Goal: Information Seeking & Learning: Learn about a topic

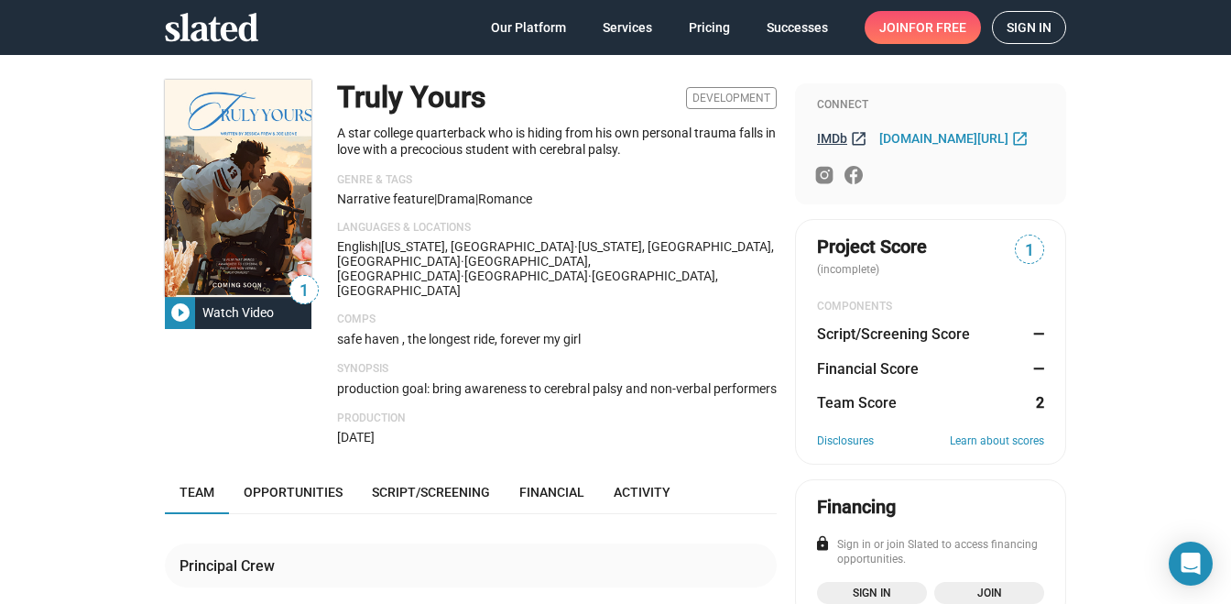
click at [832, 137] on span "IMDb" at bounding box center [832, 138] width 30 height 15
click at [309, 485] on span "Opportunities" at bounding box center [293, 492] width 99 height 15
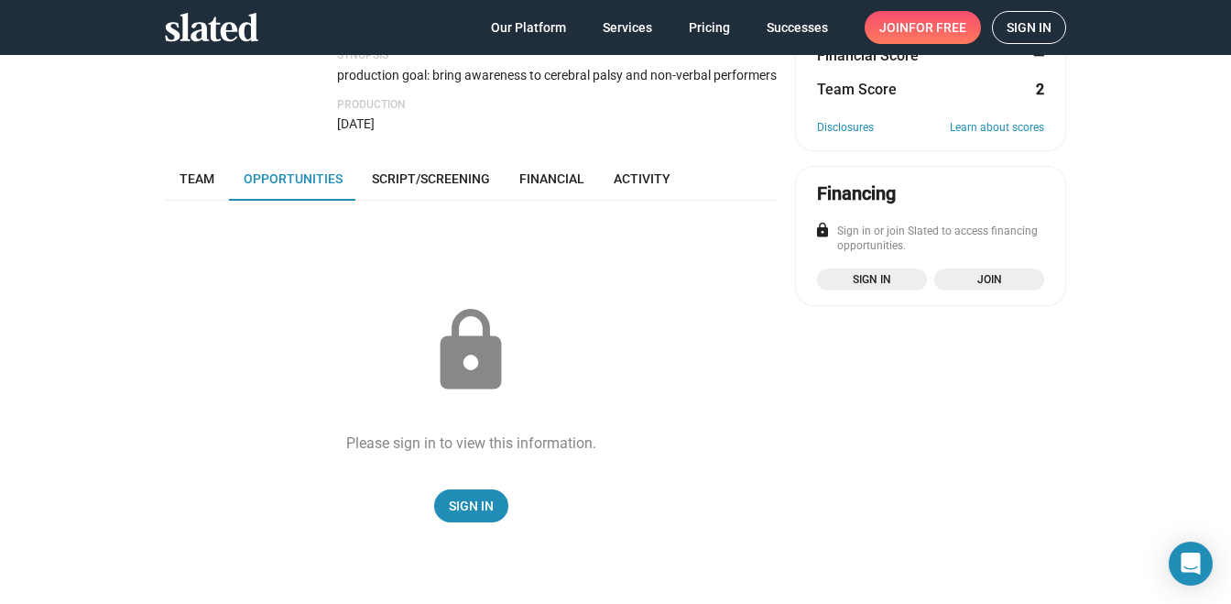
scroll to position [265, 0]
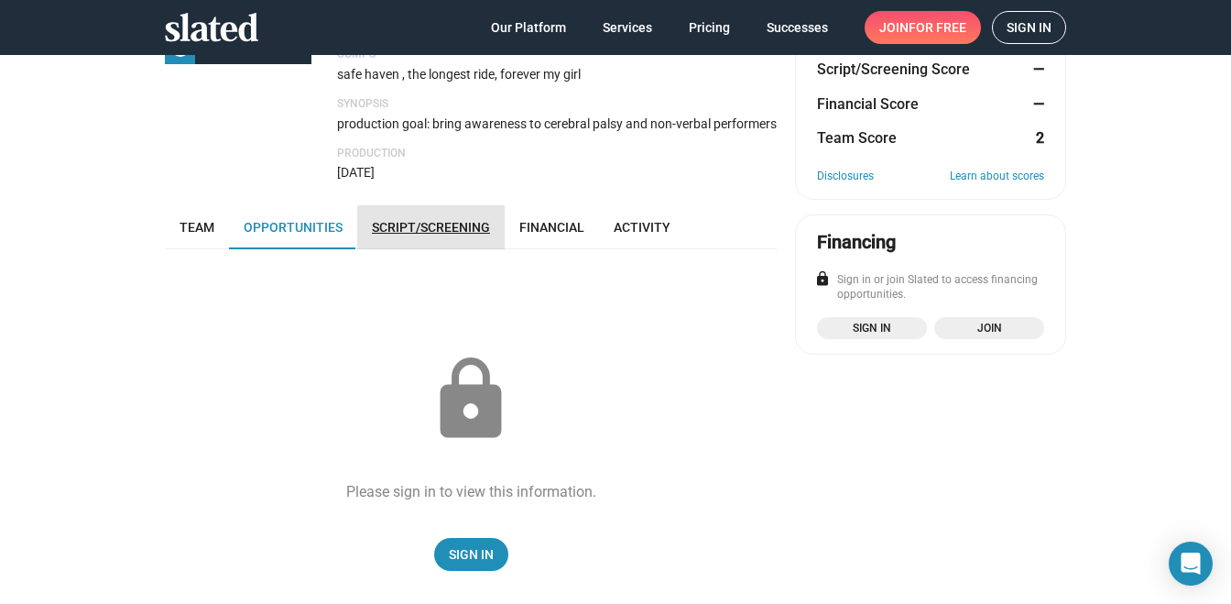
click at [422, 220] on span "Script/Screening" at bounding box center [431, 227] width 118 height 15
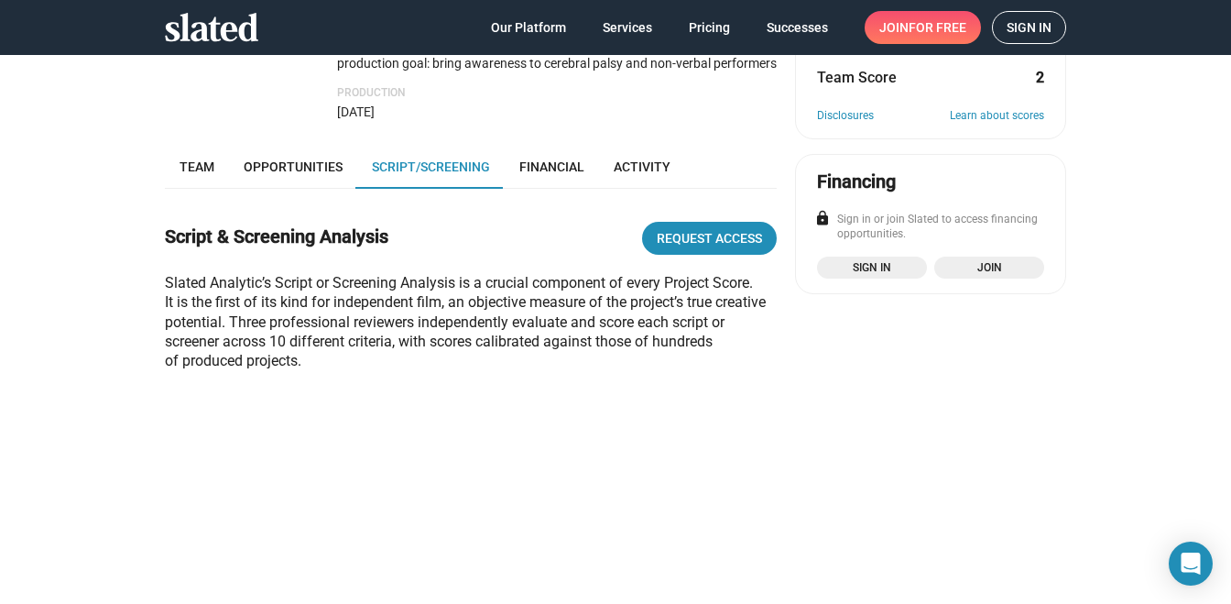
scroll to position [237, 0]
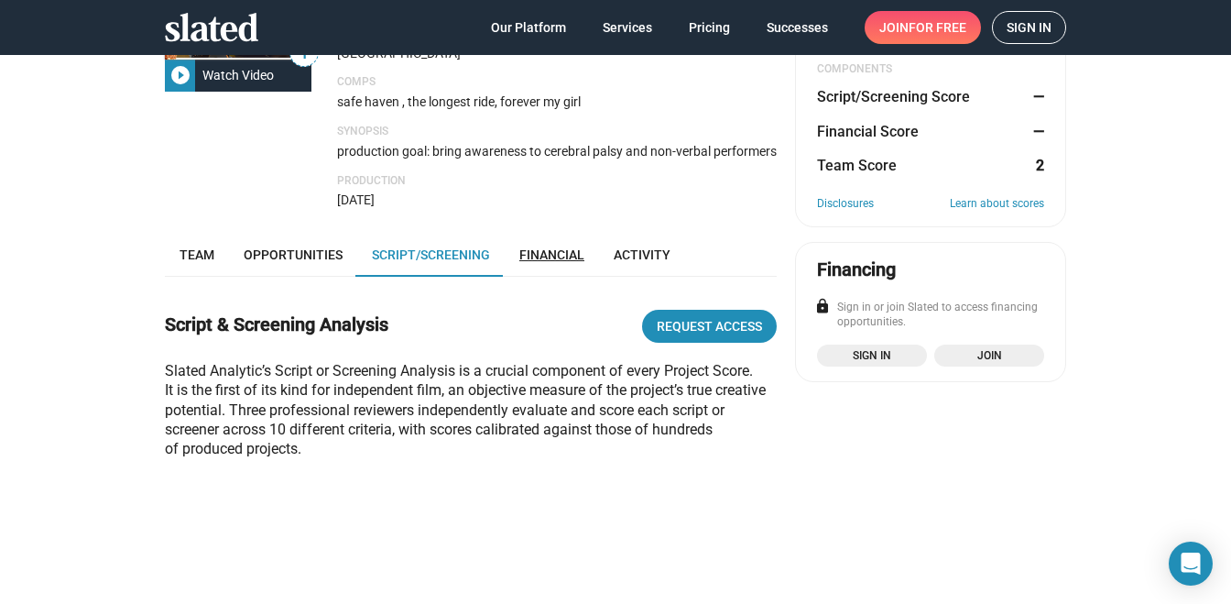
click at [543, 247] on span "Financial" at bounding box center [551, 254] width 65 height 15
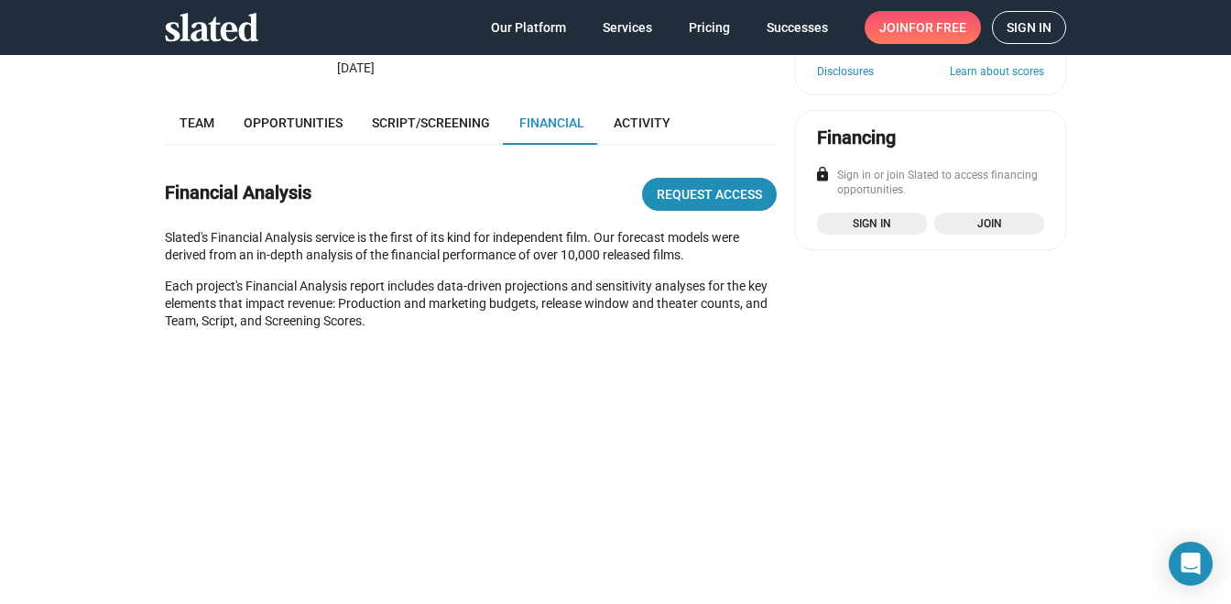
scroll to position [364, 0]
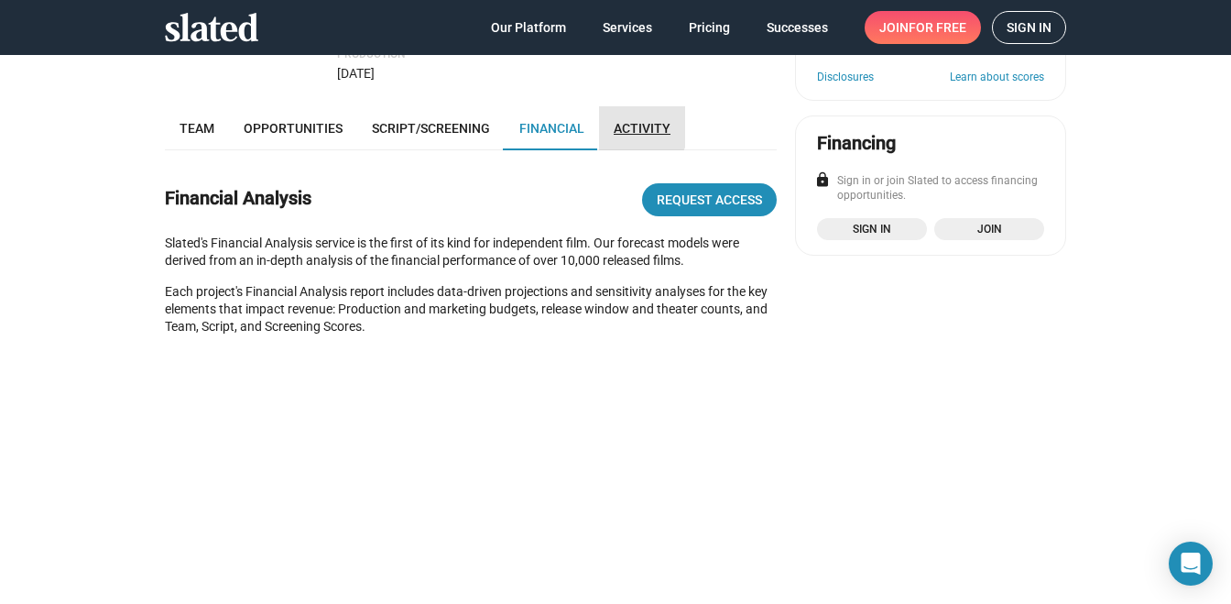
click at [626, 121] on span "Activity" at bounding box center [642, 128] width 57 height 15
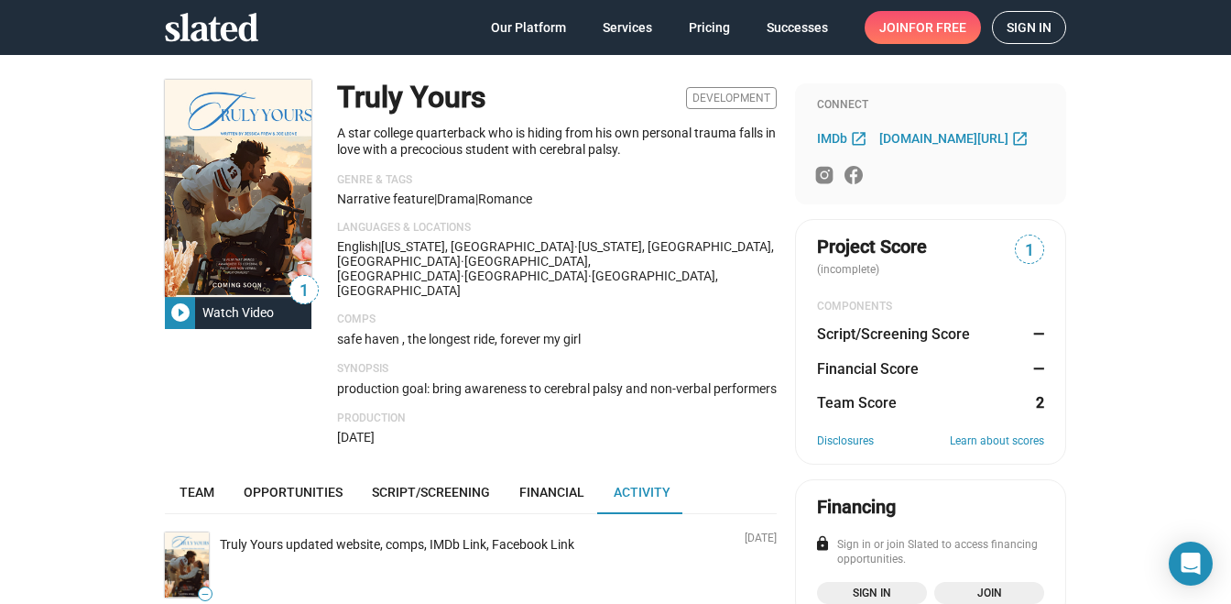
click at [180, 310] on mat-icon "play_circle_filled" at bounding box center [180, 312] width 22 height 22
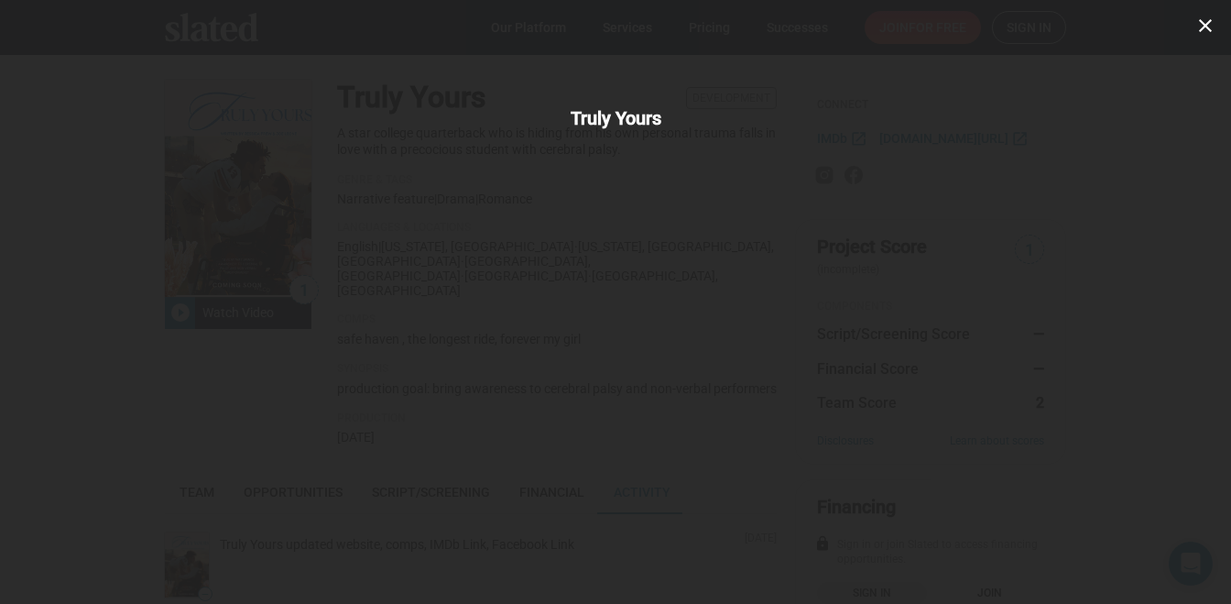
click at [1204, 26] on mat-icon "close" at bounding box center [1205, 26] width 22 height 22
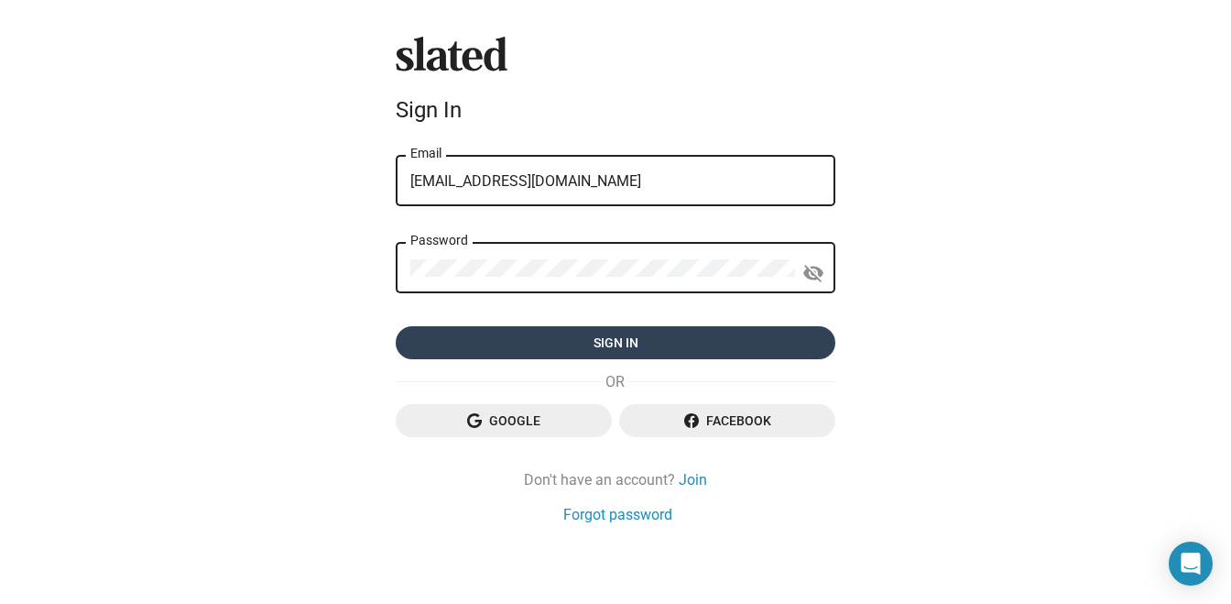
click at [573, 352] on span "Sign in" at bounding box center [615, 342] width 410 height 33
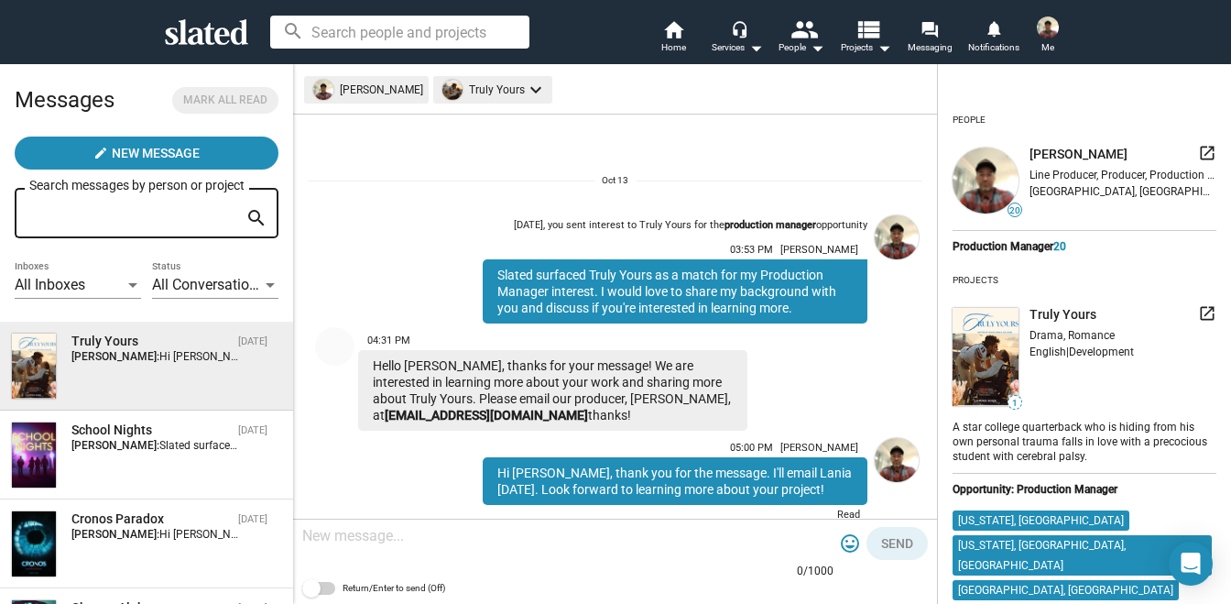
scroll to position [53, 0]
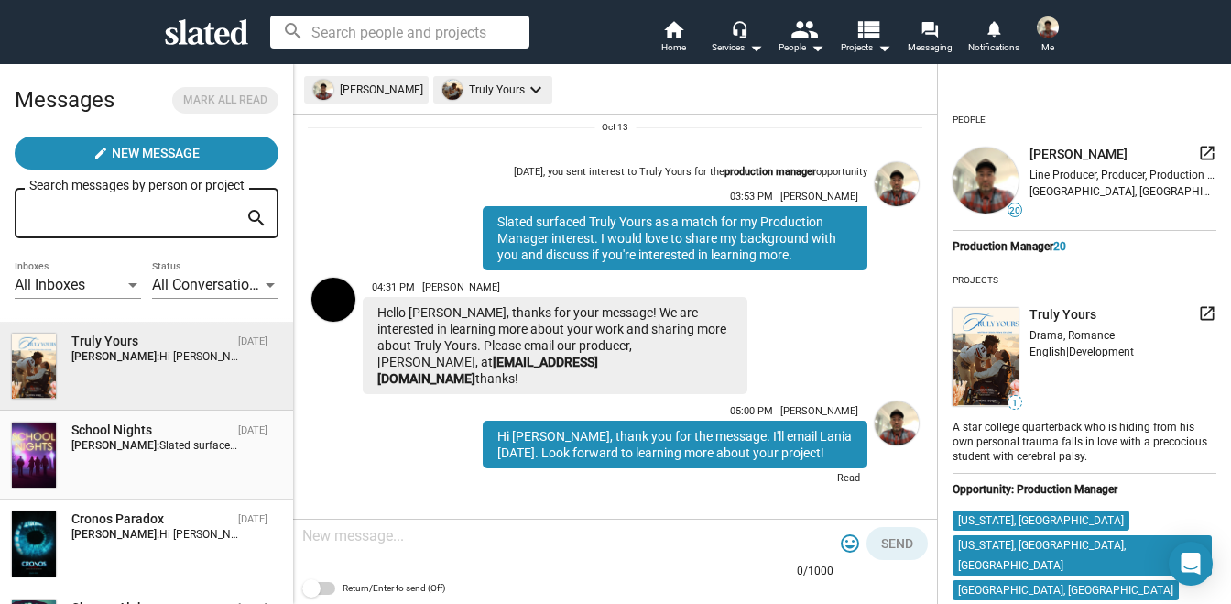
click at [109, 427] on div "School Nights" at bounding box center [150, 429] width 159 height 17
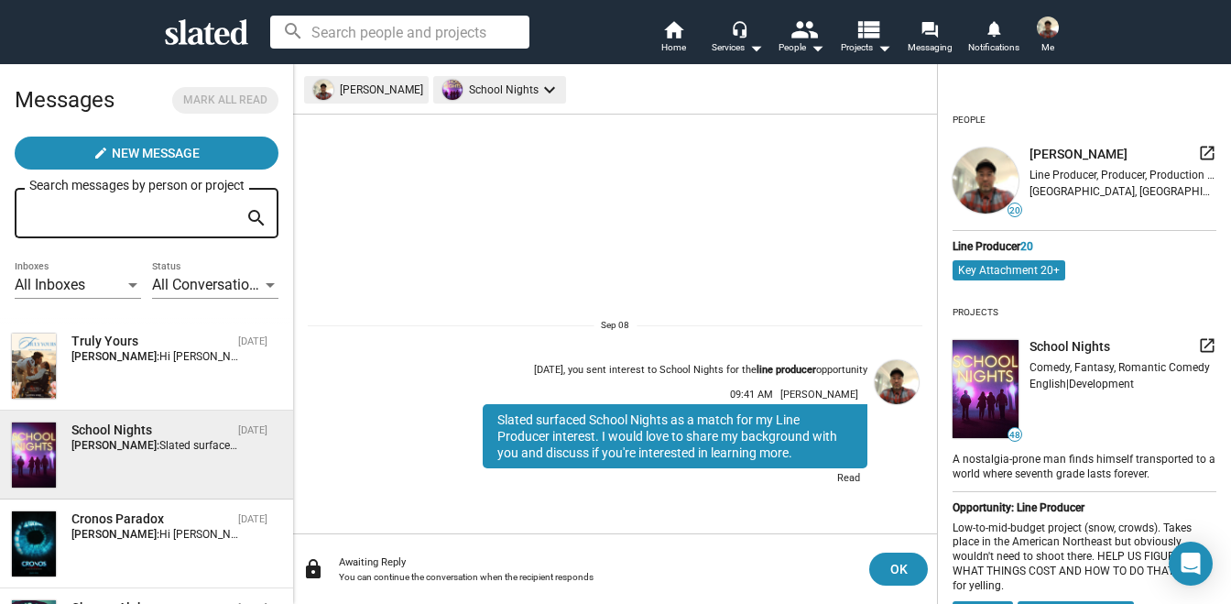
click at [987, 398] on img at bounding box center [986, 389] width 66 height 98
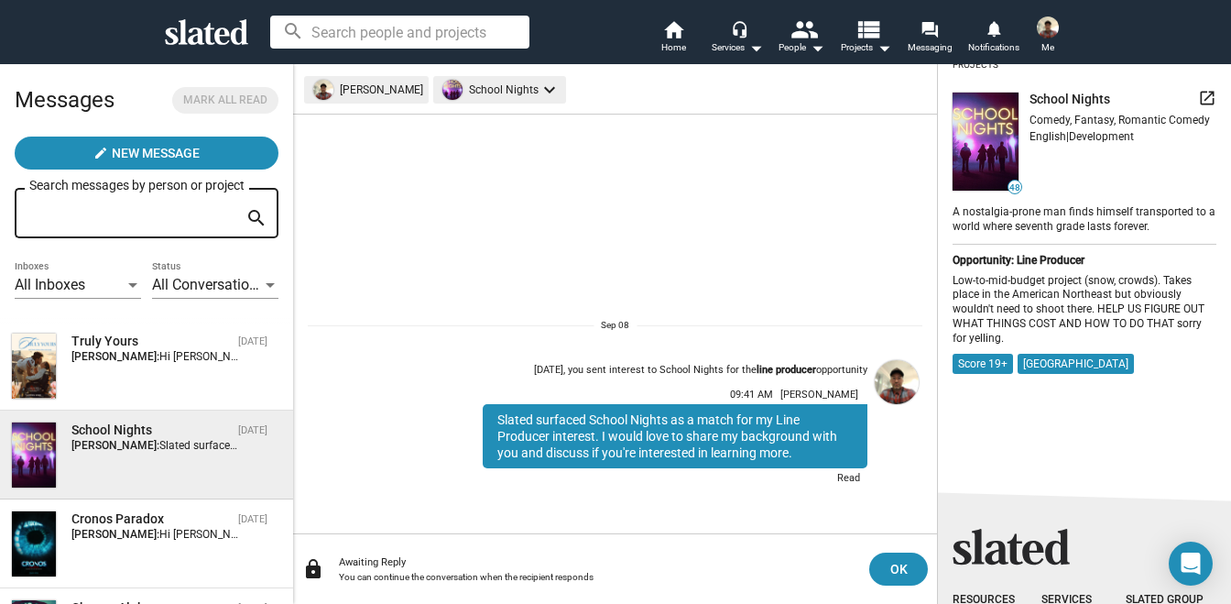
scroll to position [246, 0]
click at [1004, 161] on img at bounding box center [986, 142] width 66 height 98
click at [1016, 186] on span "48" at bounding box center [1015, 188] width 13 height 11
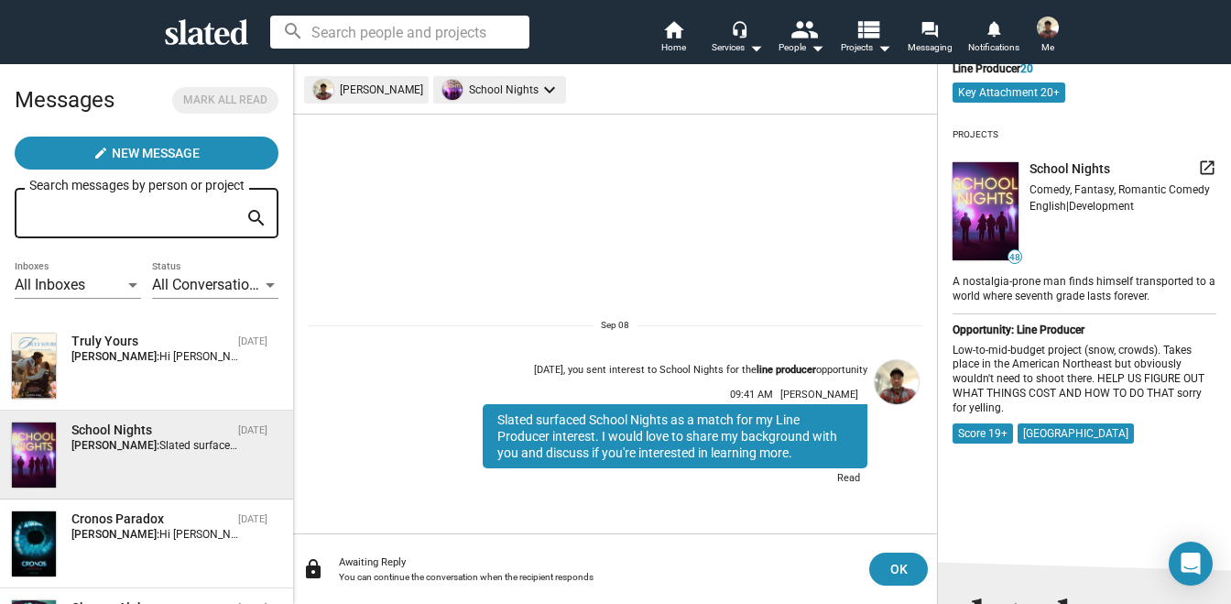
scroll to position [0, 0]
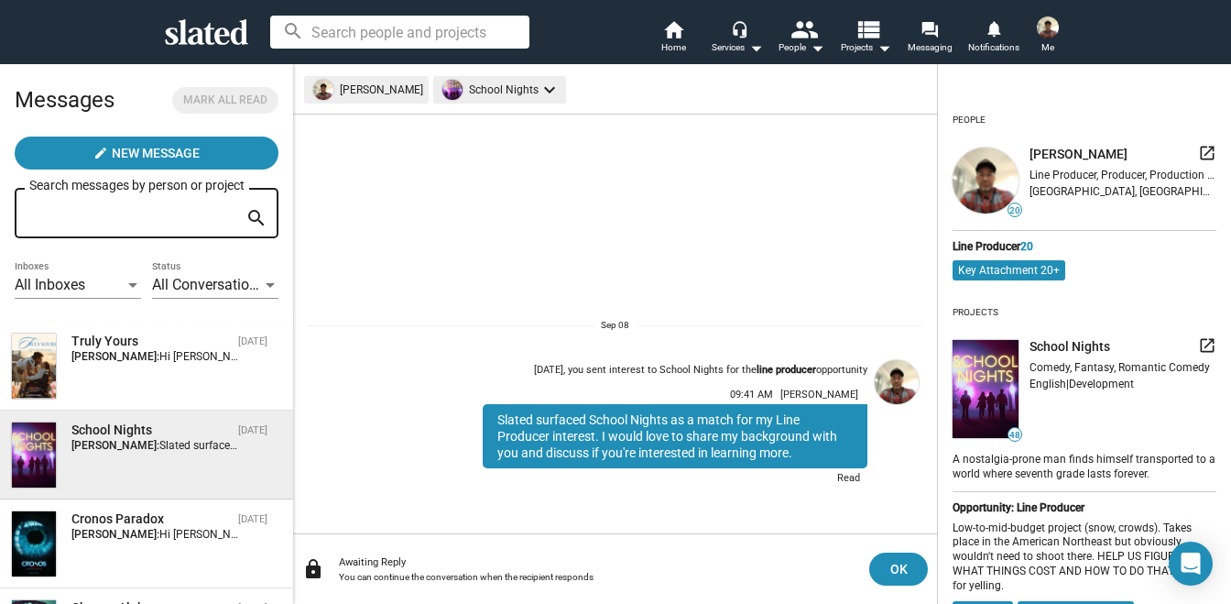
click at [995, 409] on img at bounding box center [986, 389] width 66 height 98
click at [995, 271] on mat-chip "Key Attachment 20+" at bounding box center [1009, 270] width 113 height 20
click at [987, 385] on img at bounding box center [986, 389] width 66 height 98
click at [101, 345] on div "Truly Yours" at bounding box center [150, 341] width 159 height 17
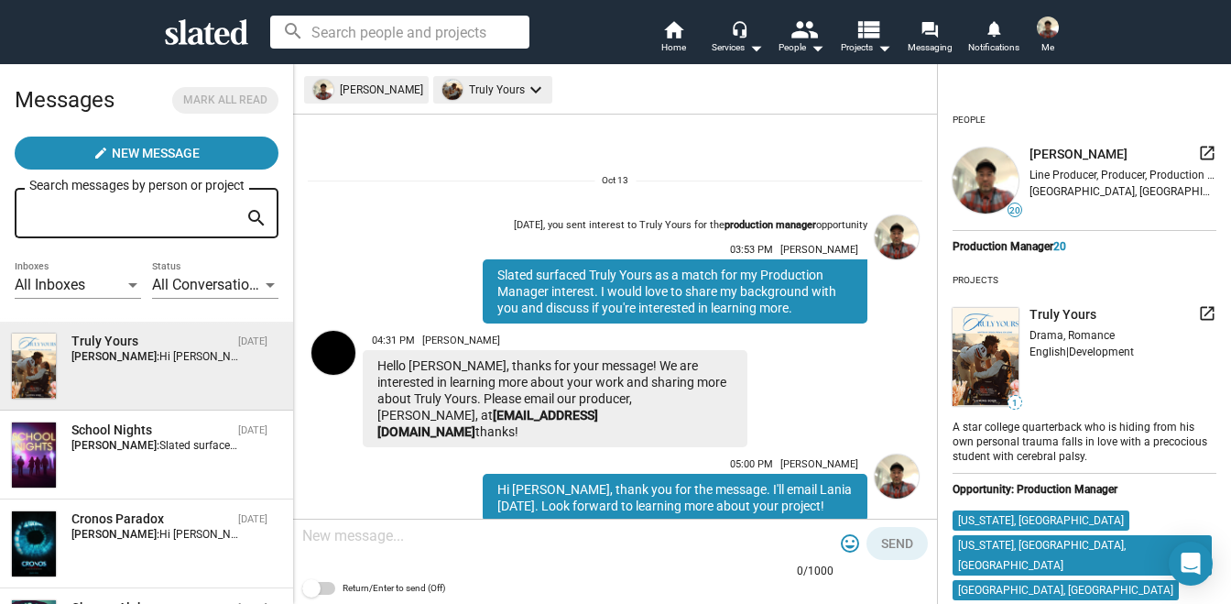
scroll to position [53, 0]
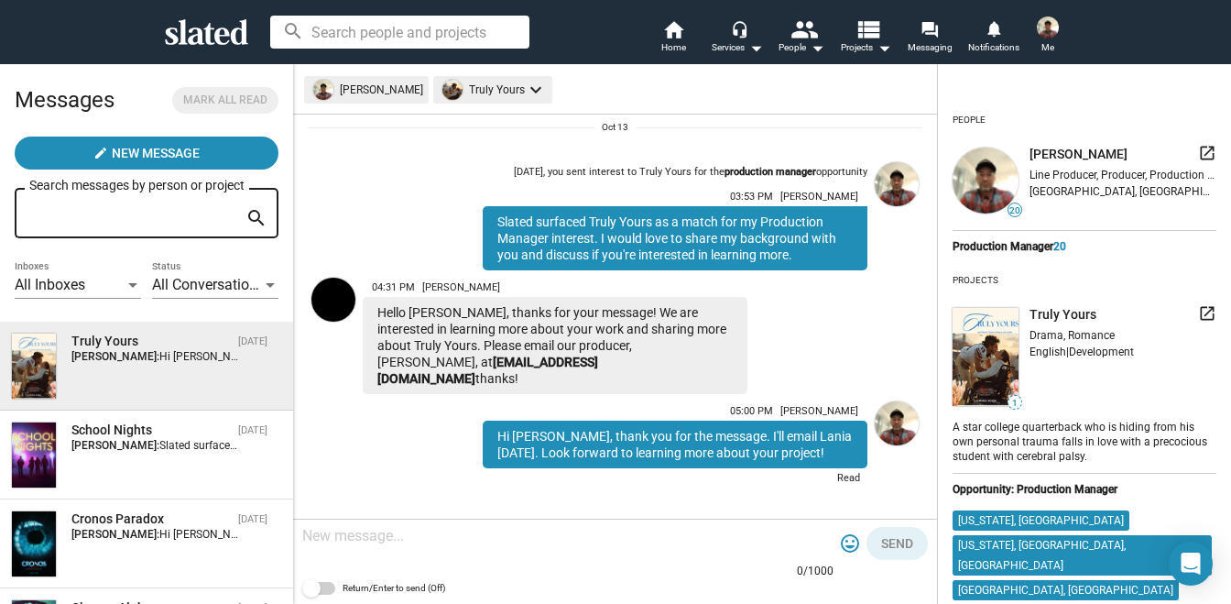
click at [329, 305] on img at bounding box center [333, 300] width 44 height 44
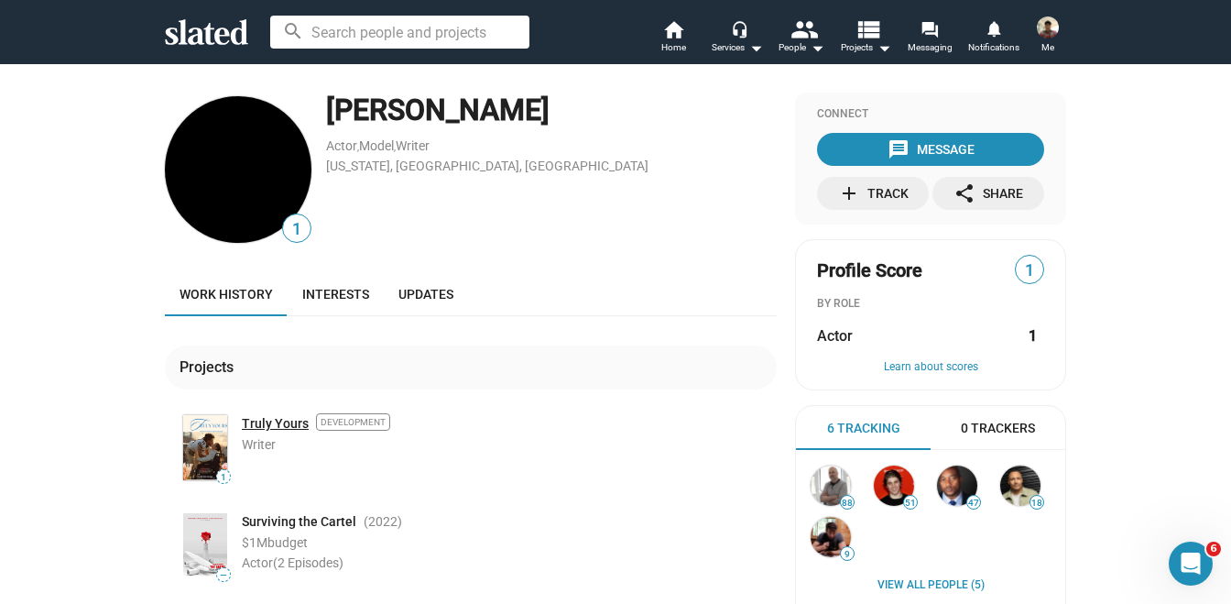
click at [269, 420] on link "Truly Yours" at bounding box center [275, 423] width 67 height 17
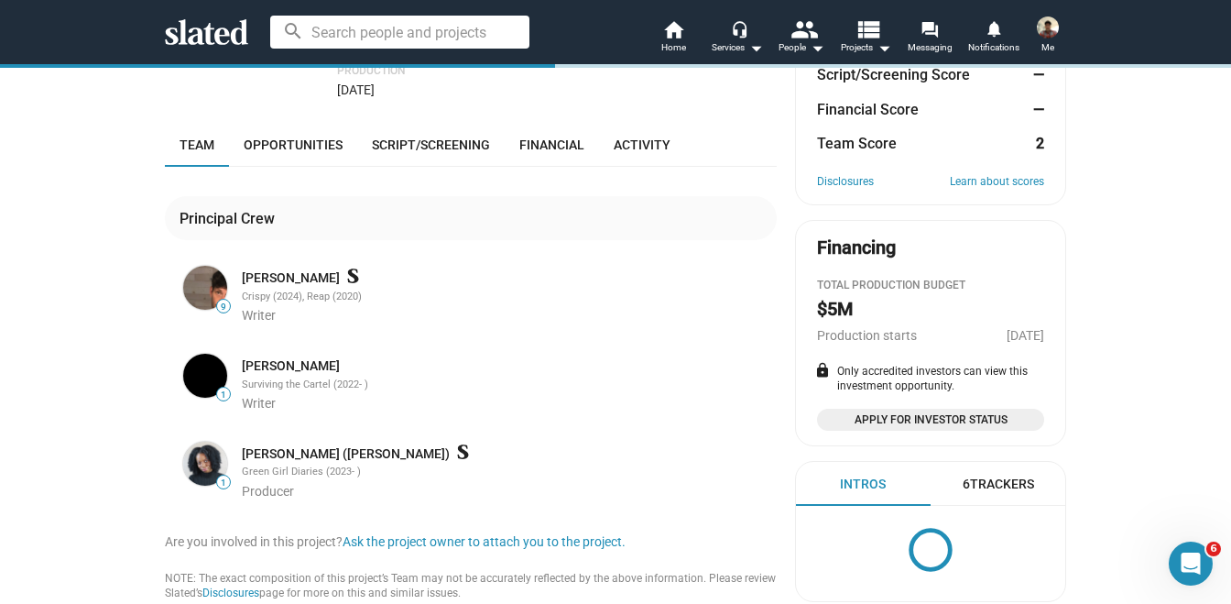
scroll to position [364, 0]
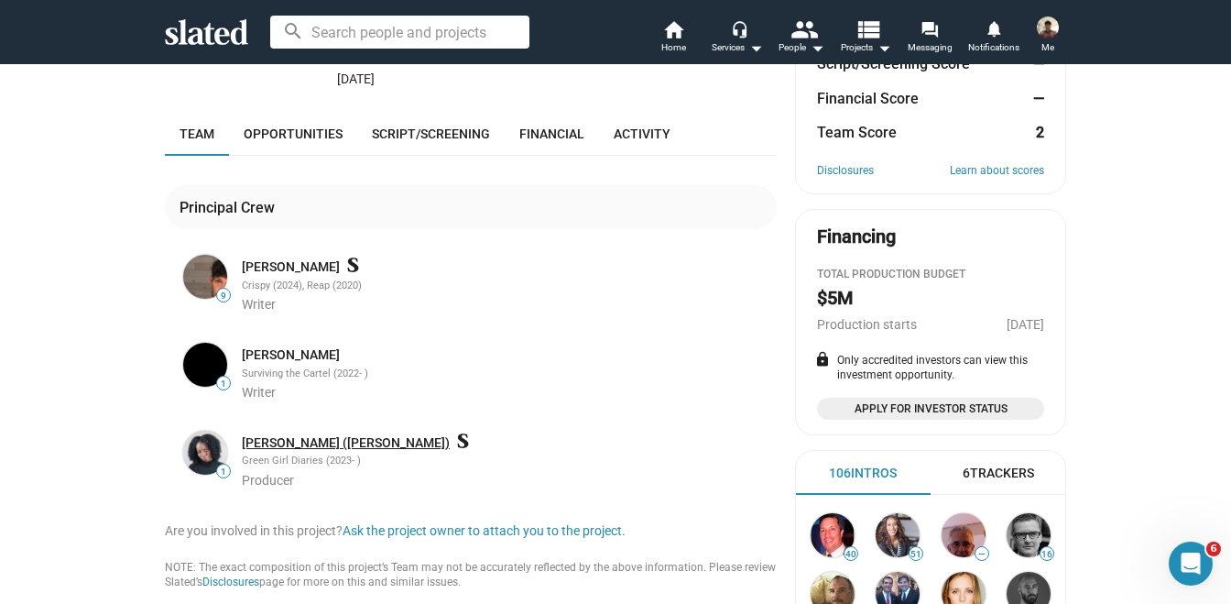
click at [285, 434] on link "[PERSON_NAME] ([PERSON_NAME])" at bounding box center [346, 442] width 208 height 17
